Goal: Navigation & Orientation: Find specific page/section

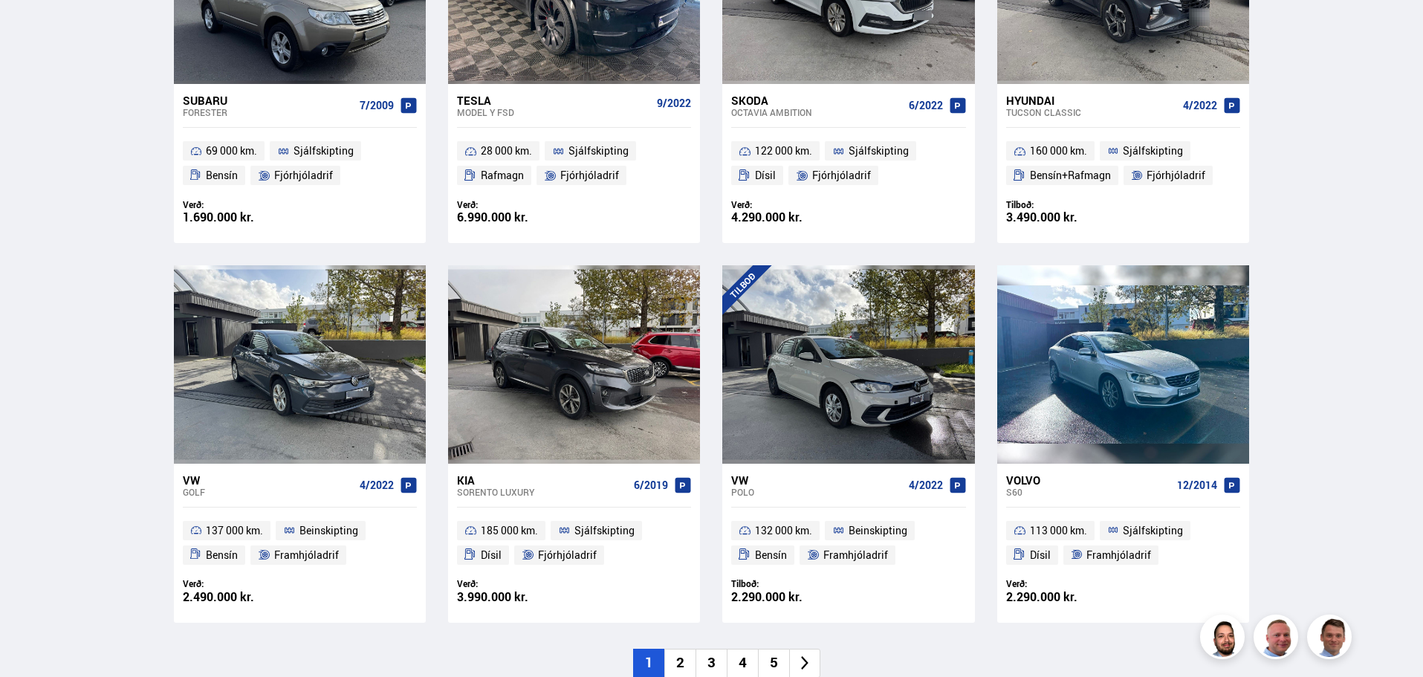
scroll to position [892, 0]
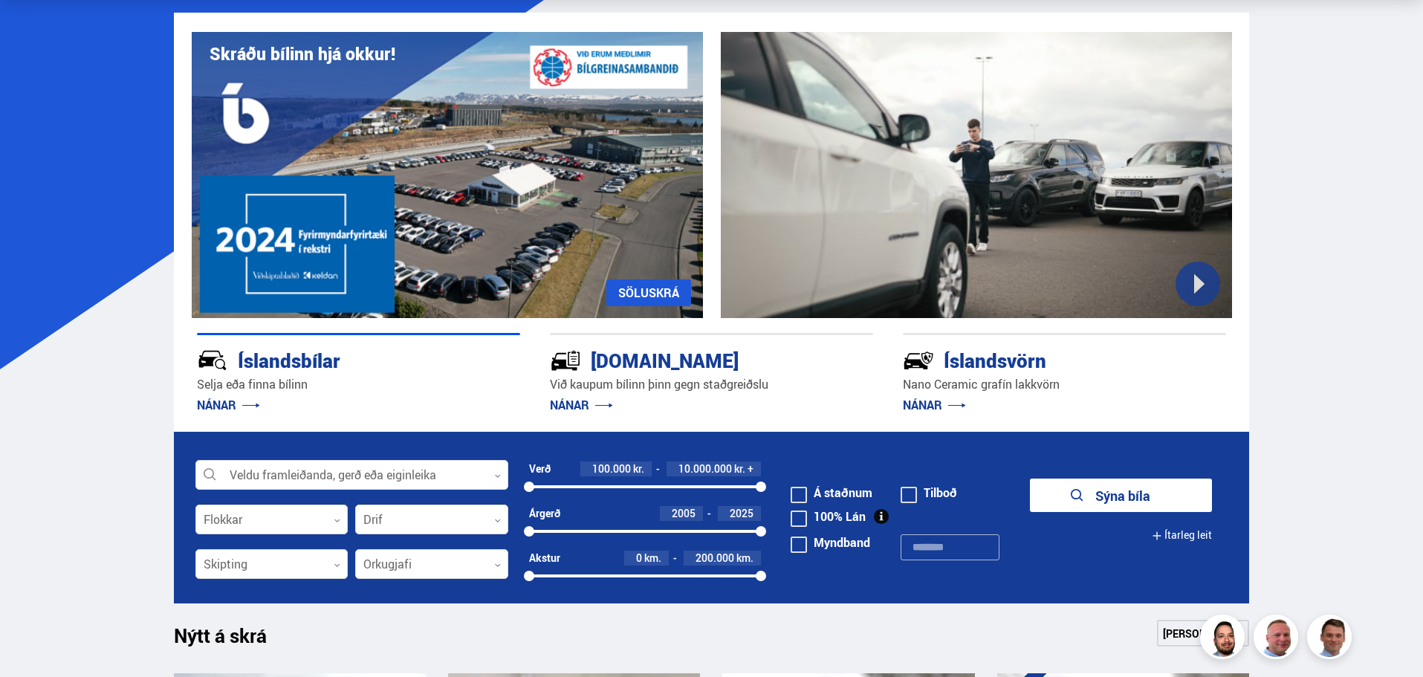
scroll to position [223, 0]
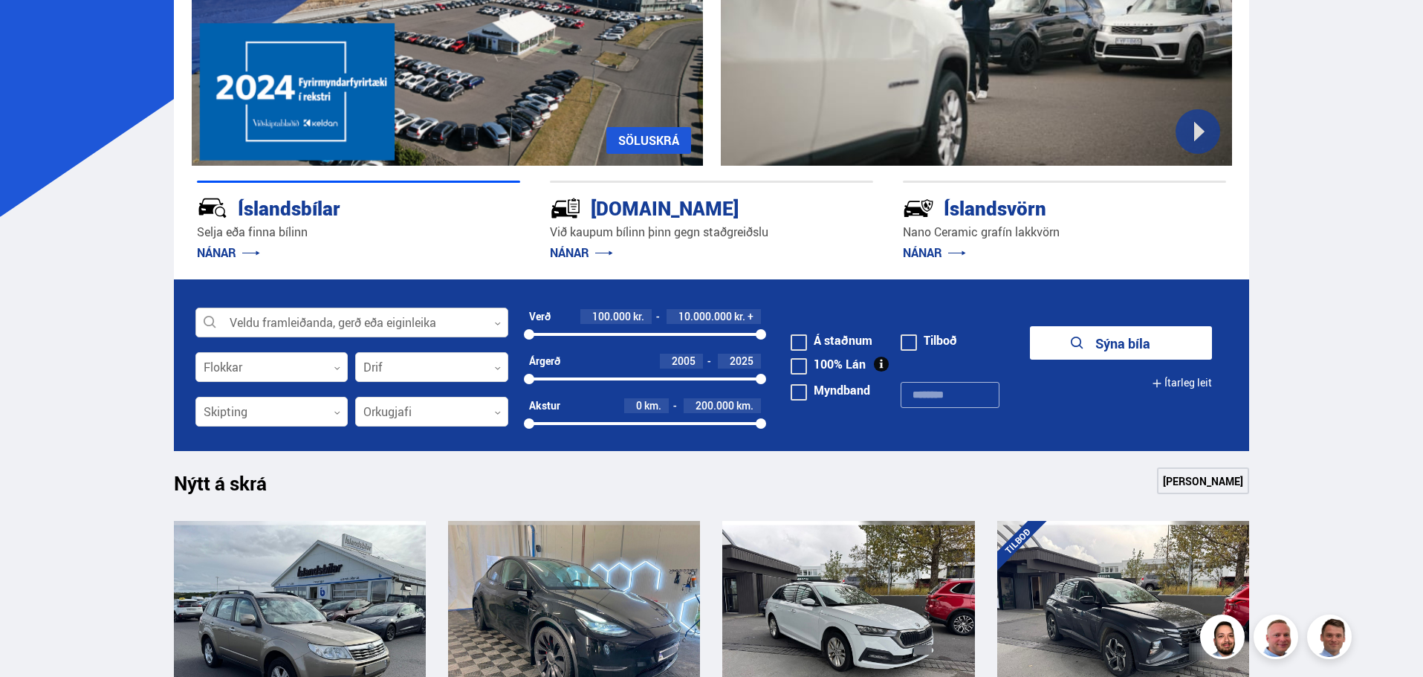
click at [391, 320] on div at bounding box center [351, 323] width 313 height 30
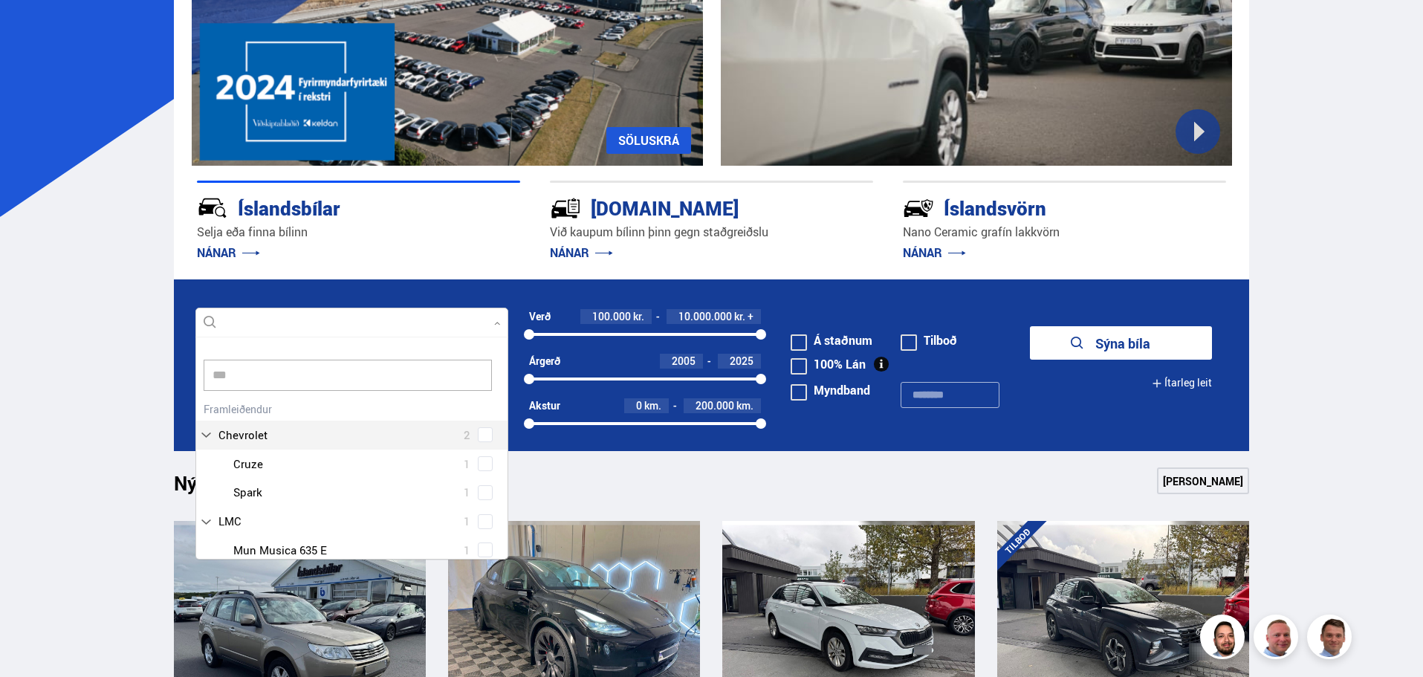
scroll to position [0, 0]
type input "*****"
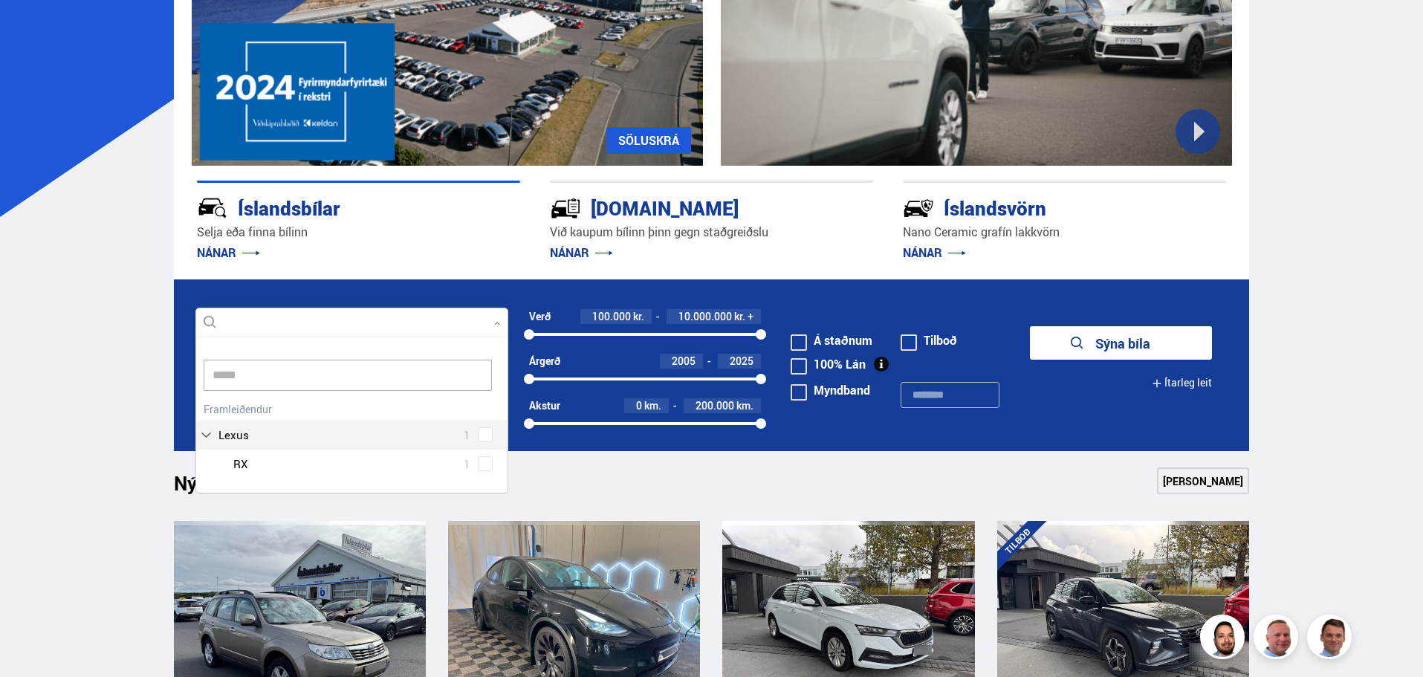
scroll to position [158, 314]
